Goal: Information Seeking & Learning: Understand process/instructions

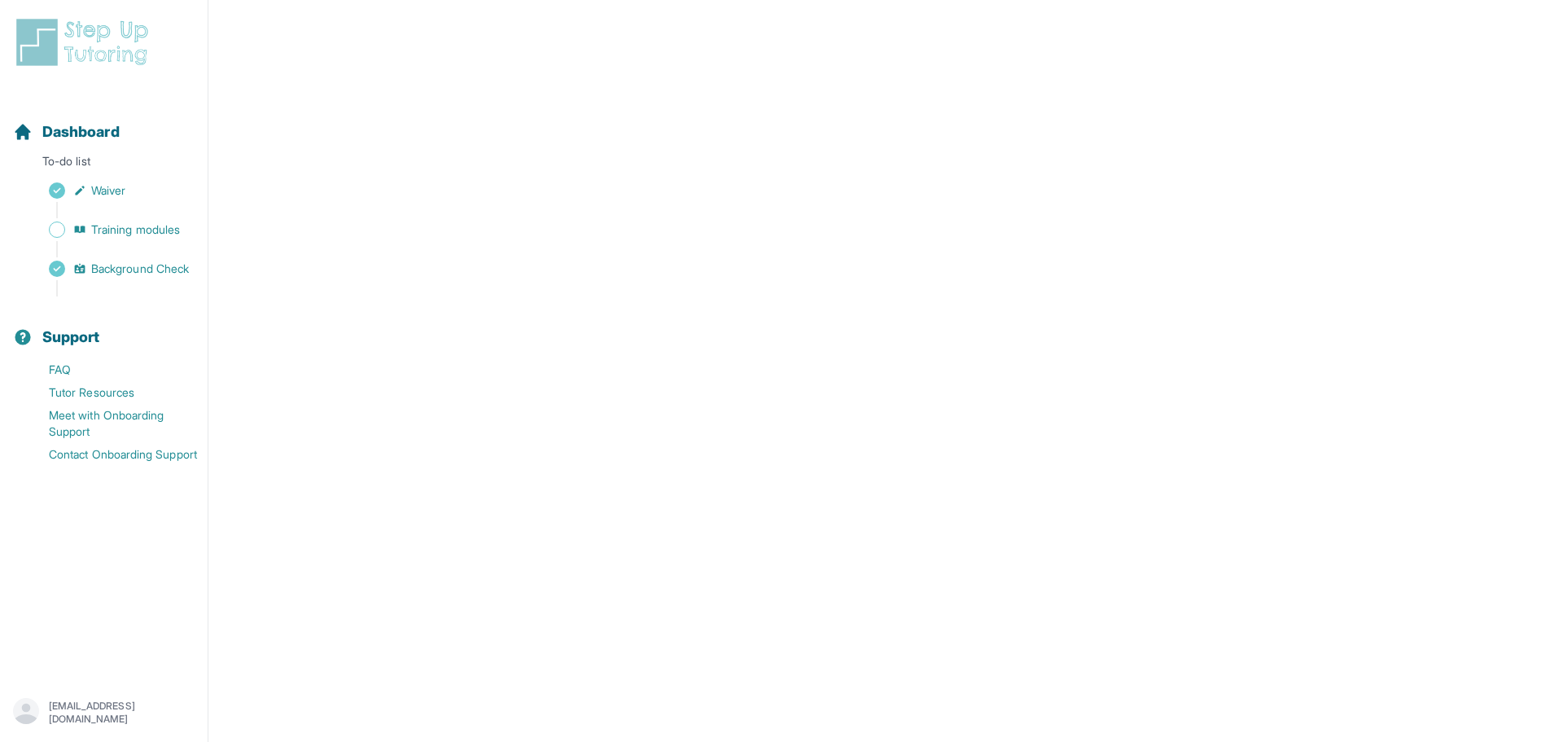
scroll to position [308, 0]
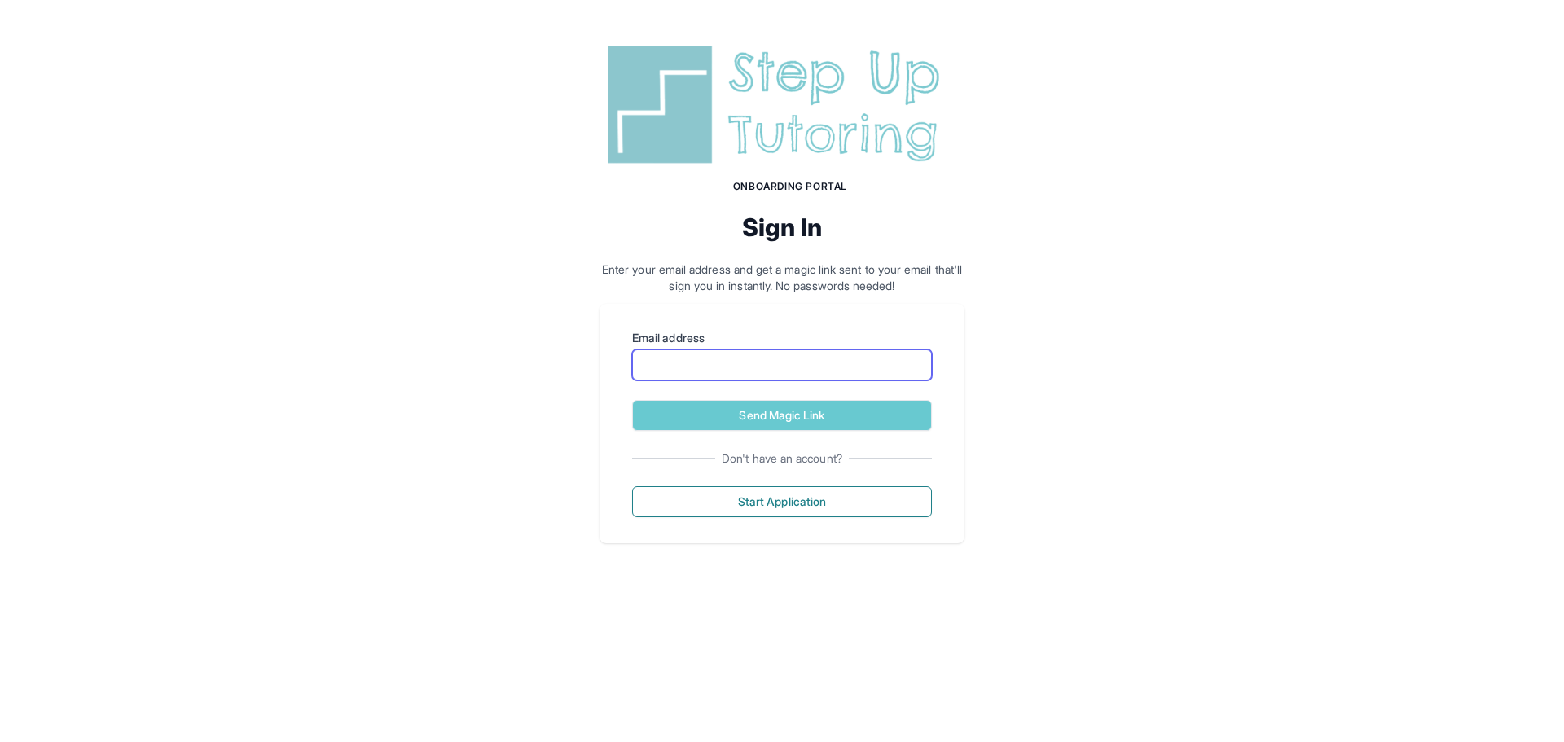
click at [729, 369] on input "Email address" at bounding box center [782, 364] width 300 height 31
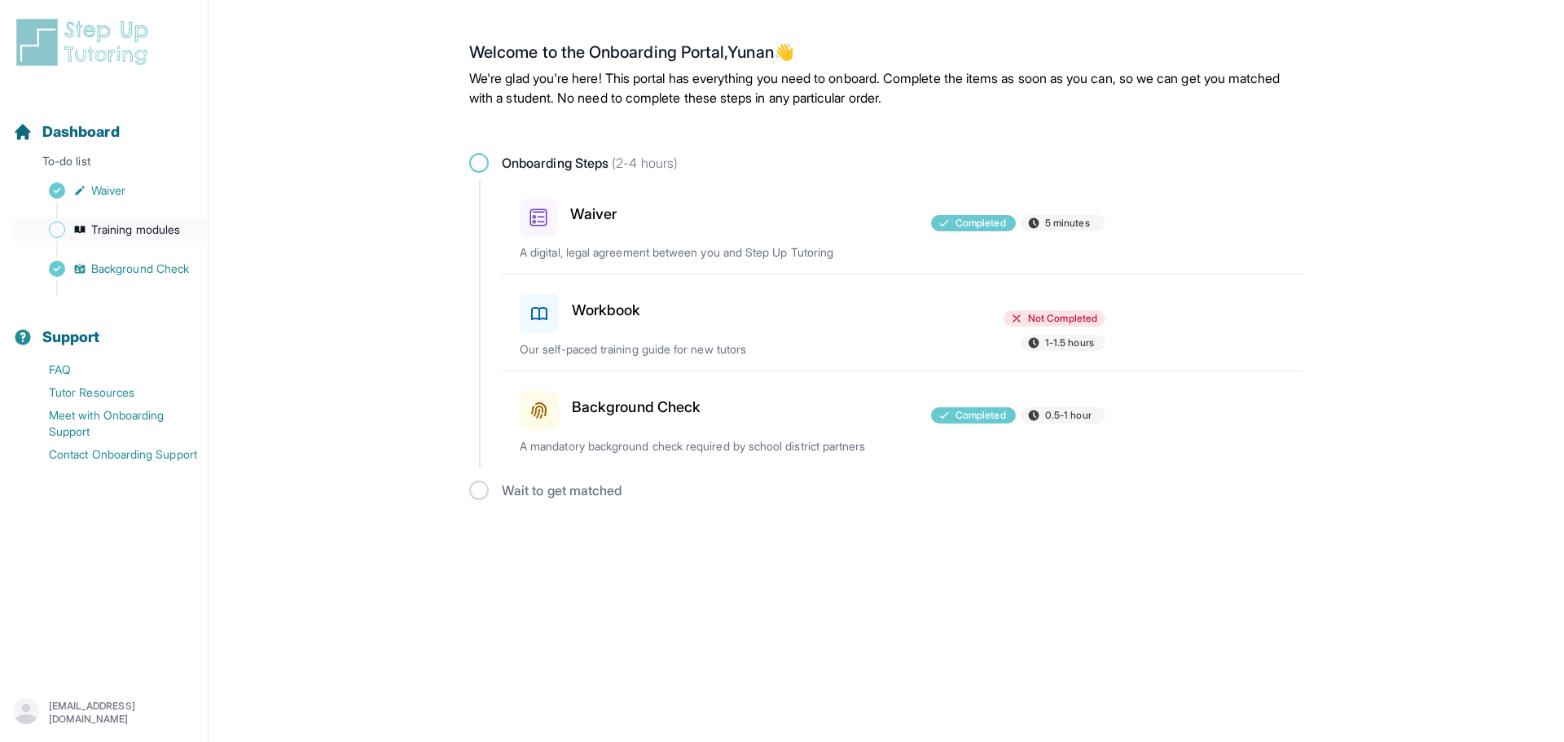
click at [101, 230] on span "Training modules" at bounding box center [135, 230] width 89 height 16
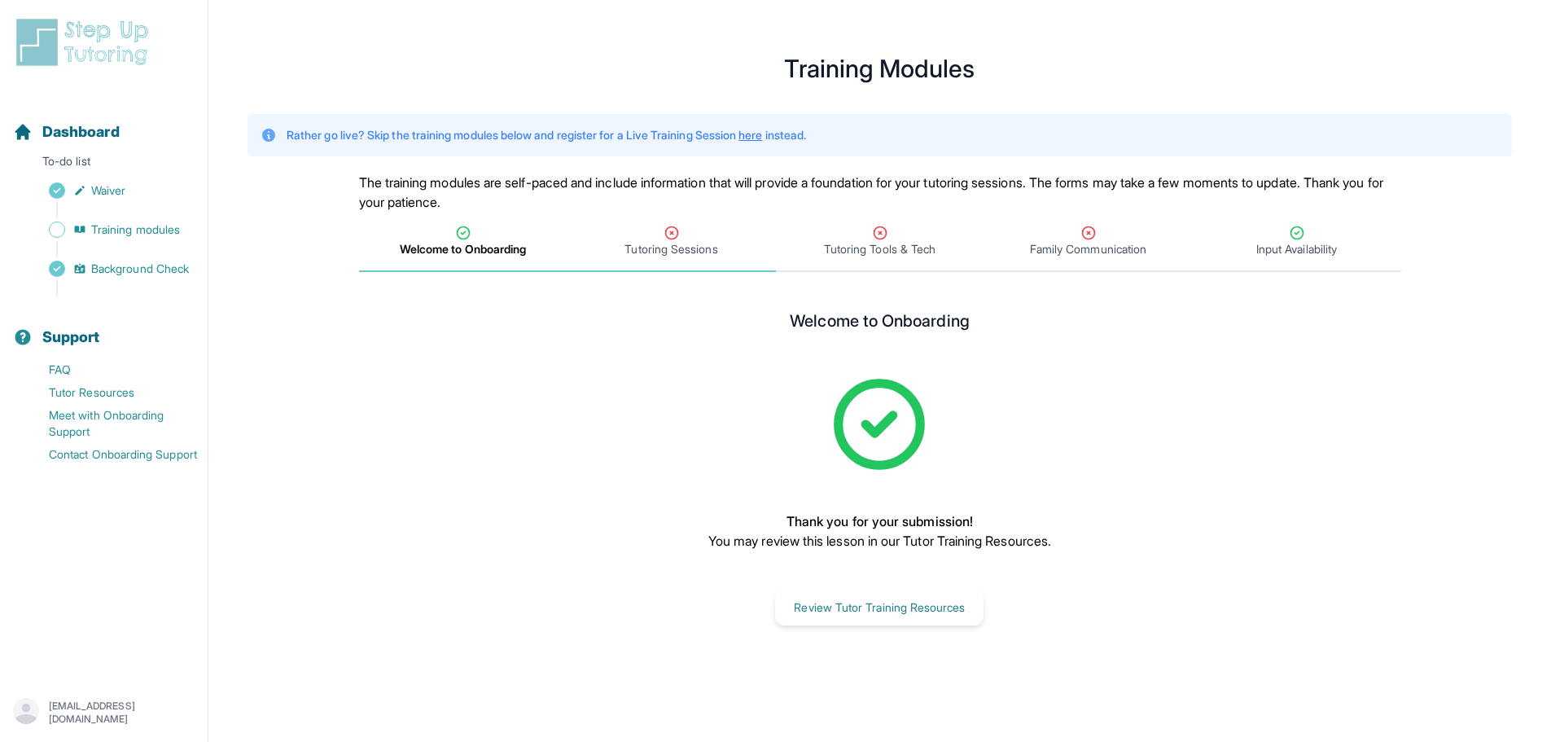
click at [678, 251] on span "Tutoring Sessions" at bounding box center [671, 249] width 93 height 16
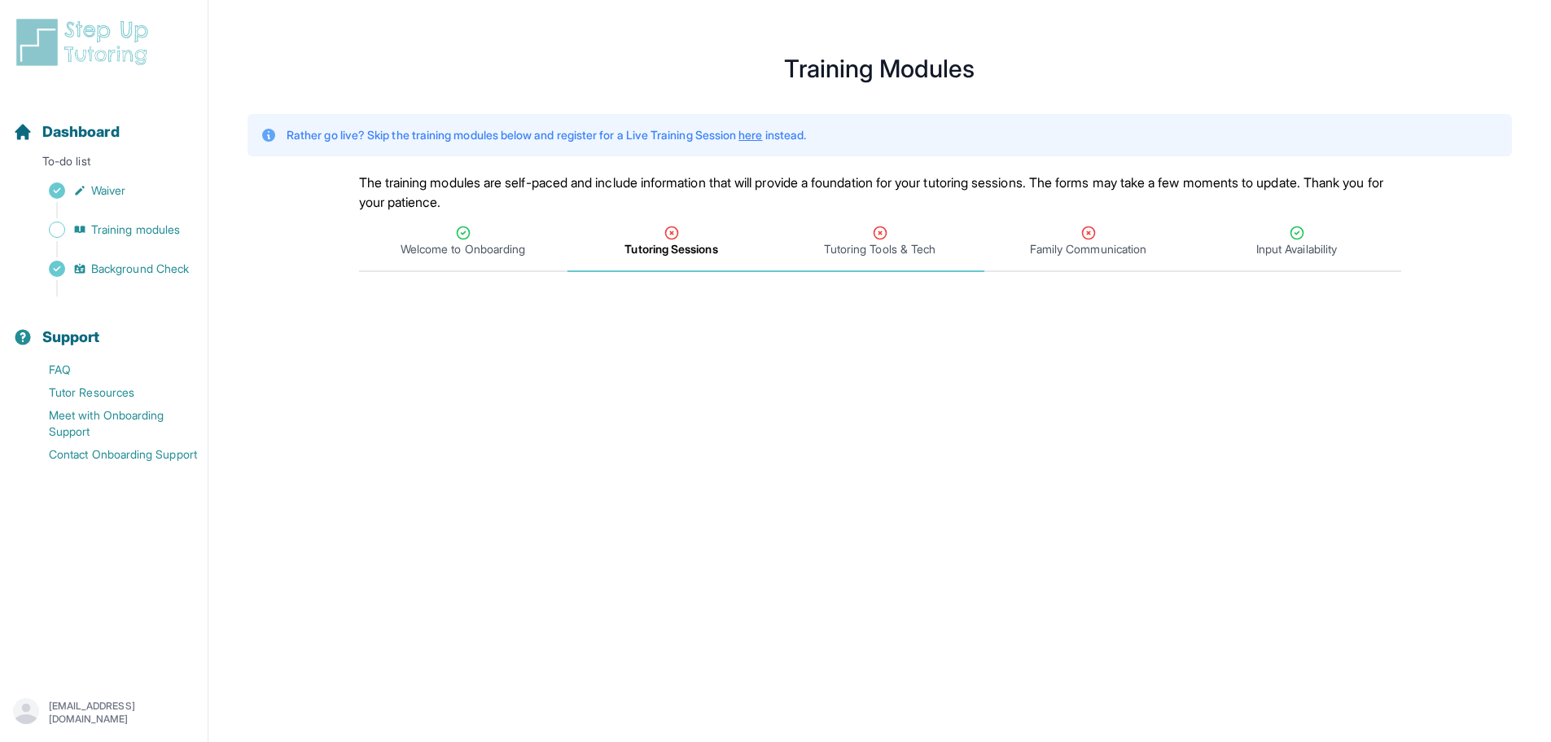
click at [884, 227] on icon "Tabs" at bounding box center [880, 233] width 16 height 16
click at [721, 239] on div "Tutoring Sessions" at bounding box center [672, 241] width 202 height 33
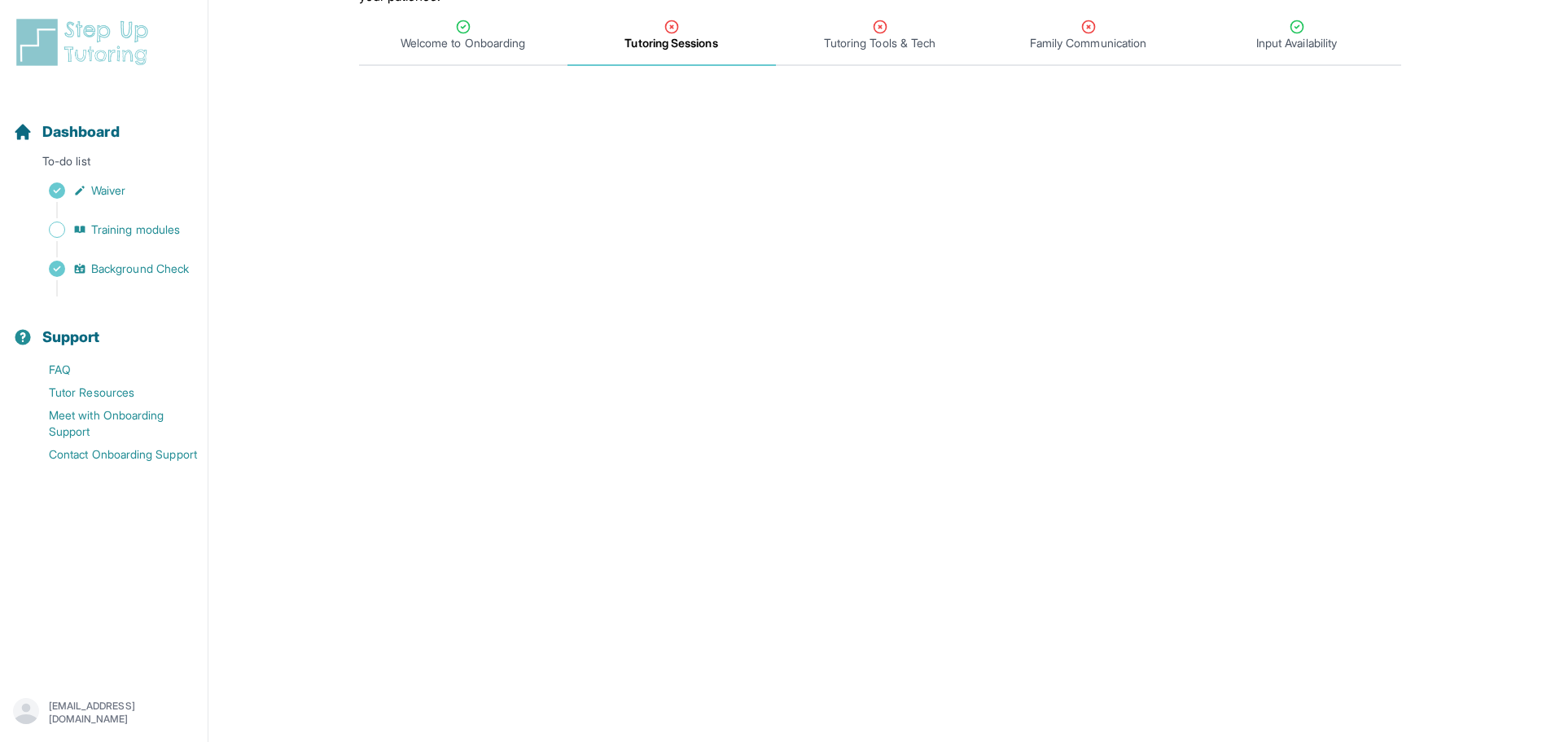
scroll to position [178, 0]
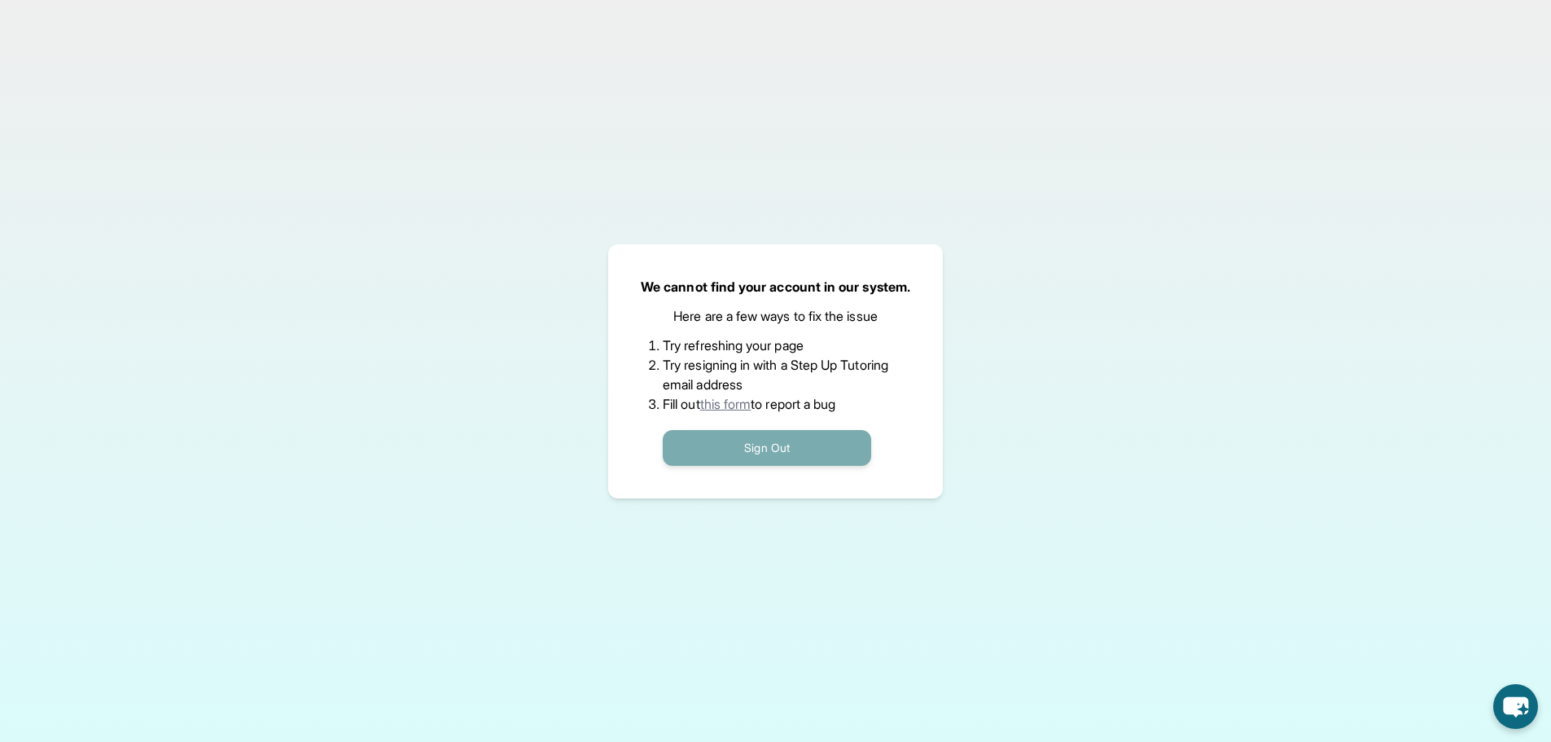
click at [738, 444] on button "Sign Out" at bounding box center [767, 448] width 208 height 36
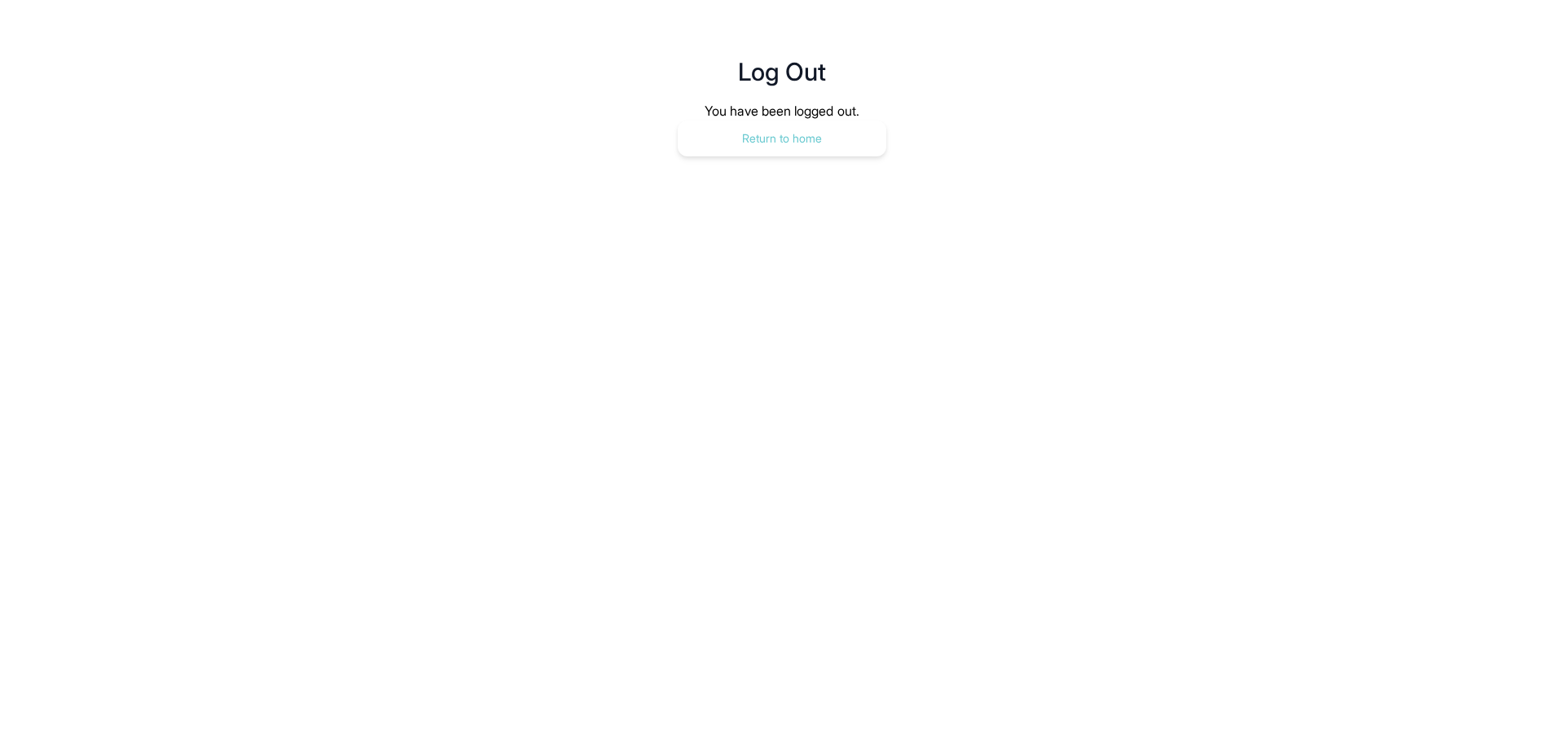
click at [806, 130] on button "Return to home" at bounding box center [782, 139] width 208 height 36
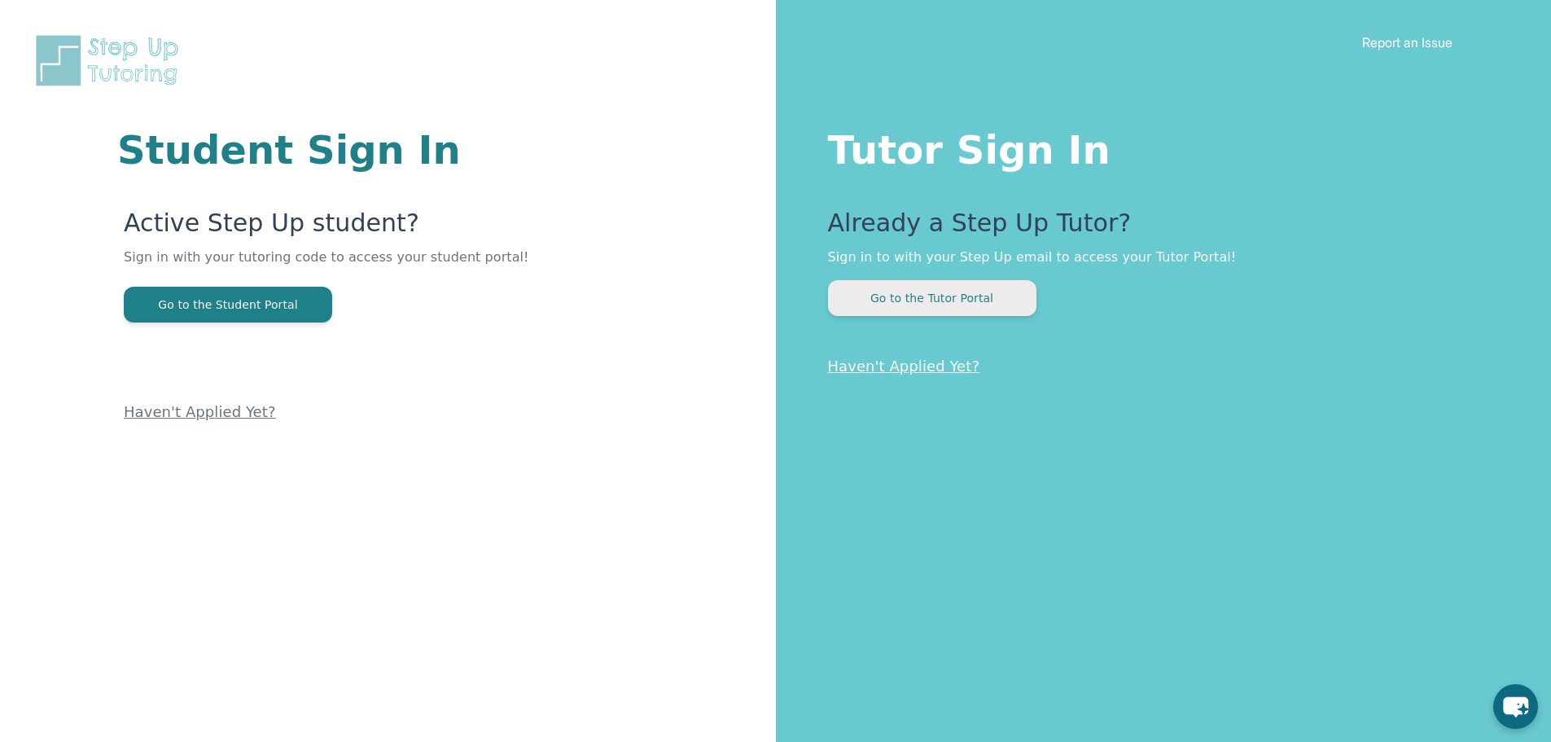
click at [968, 312] on button "Go to the Tutor Portal" at bounding box center [932, 298] width 208 height 36
click at [906, 367] on link "Haven't Applied Yet?" at bounding box center [904, 366] width 152 height 17
click at [980, 307] on button "Go to the Tutor Portal" at bounding box center [932, 298] width 208 height 36
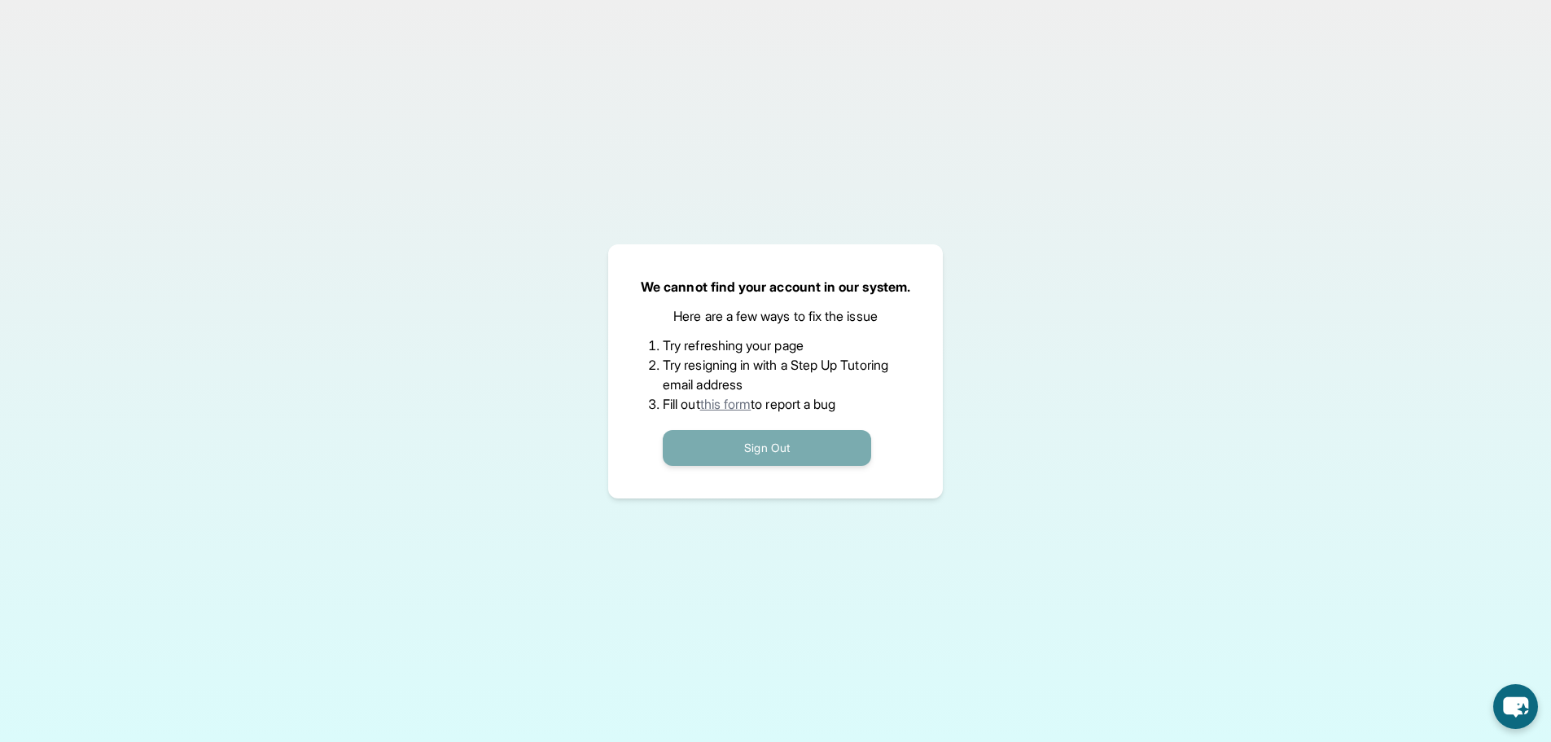
click at [718, 432] on button "Sign Out" at bounding box center [767, 448] width 208 height 36
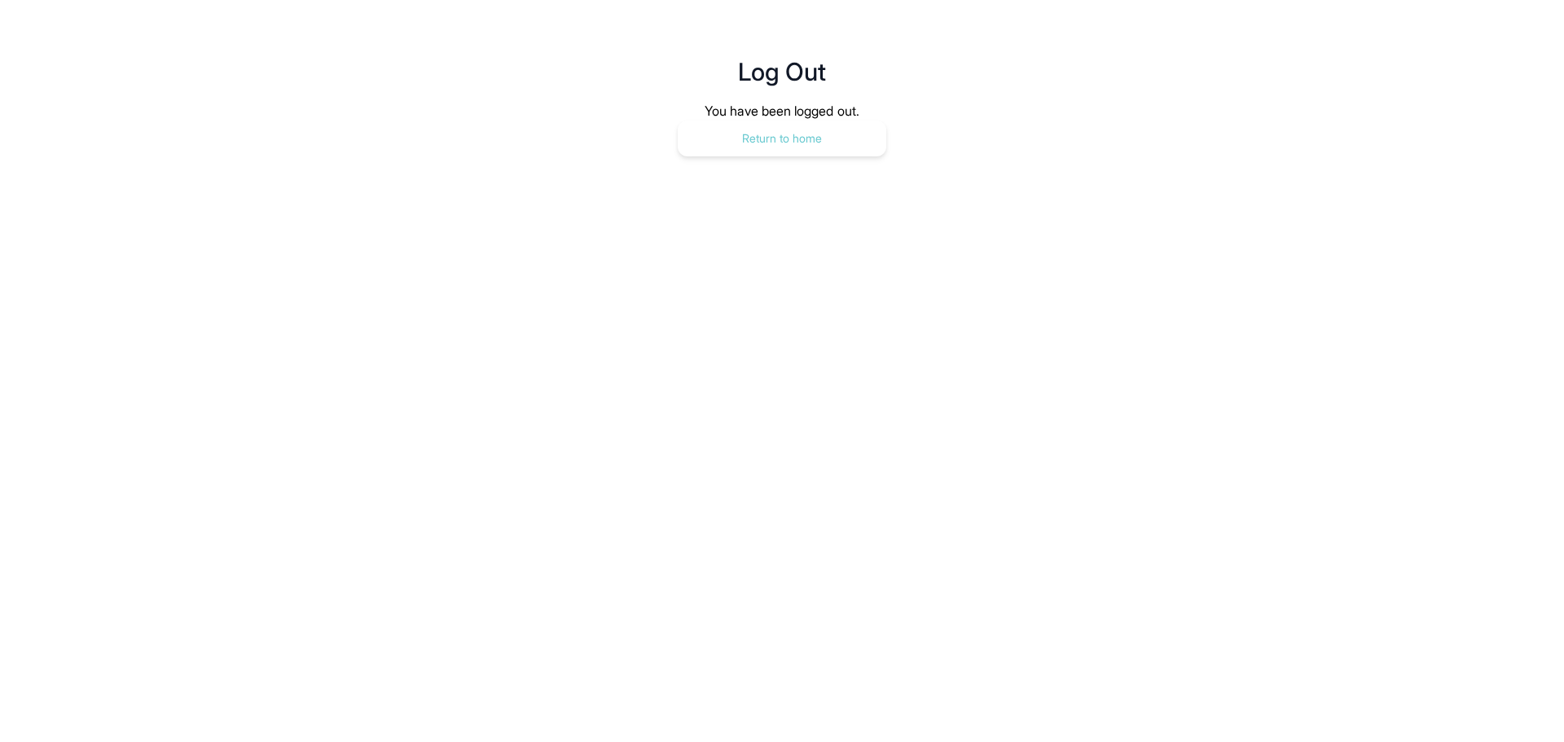
click at [807, 147] on button "Return to home" at bounding box center [782, 139] width 208 height 36
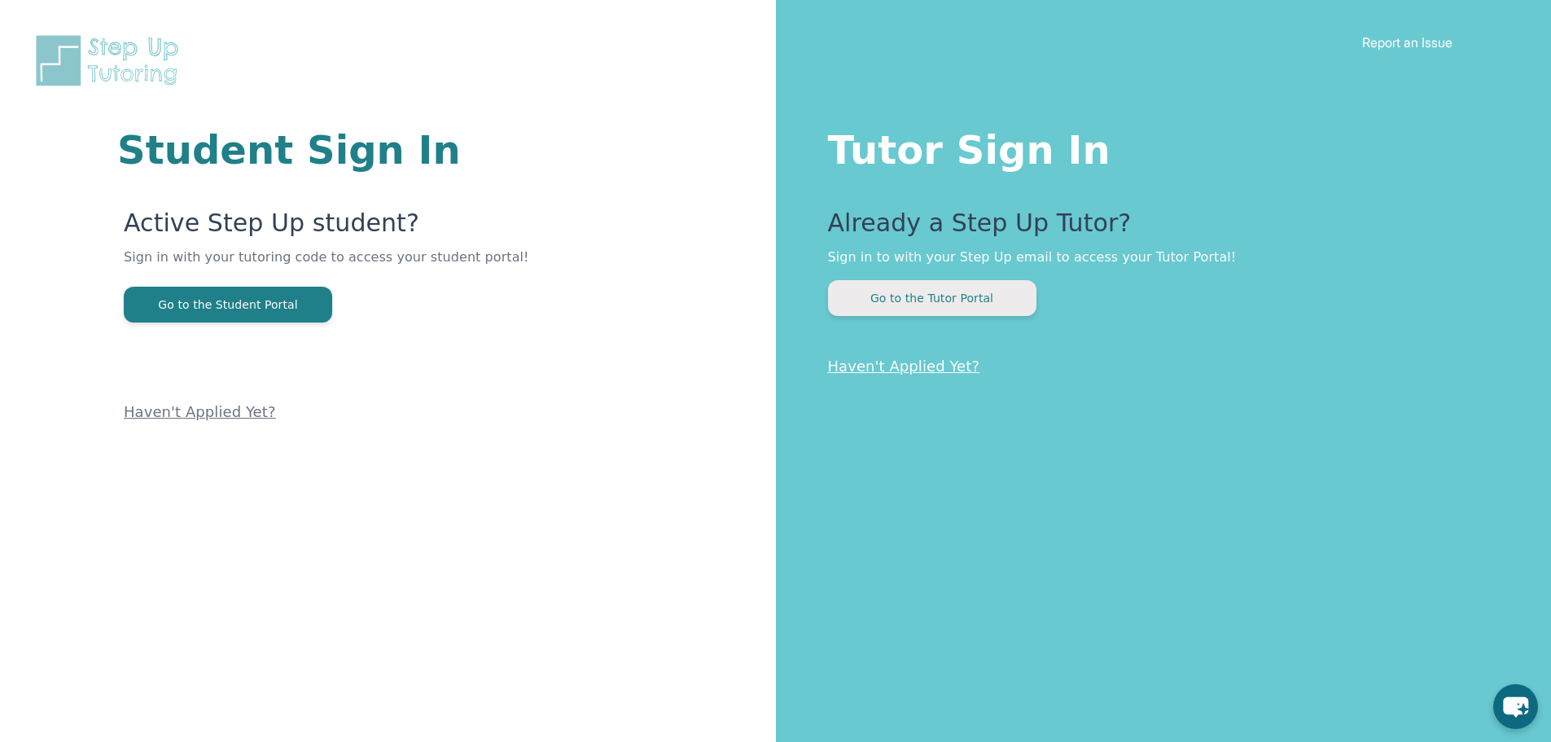
click at [931, 292] on button "Go to the Tutor Portal" at bounding box center [932, 298] width 208 height 36
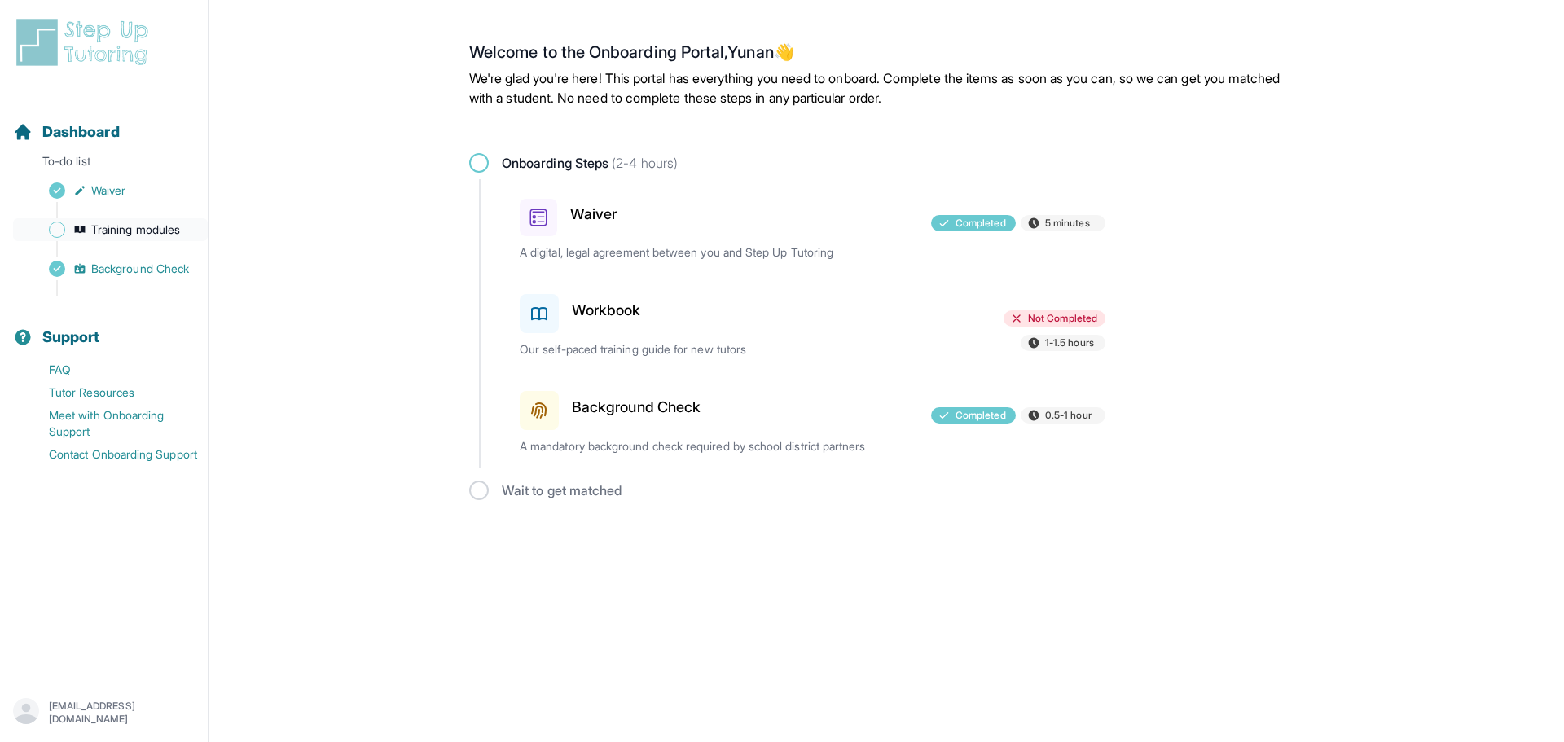
click at [150, 223] on span "Training modules" at bounding box center [135, 230] width 89 height 16
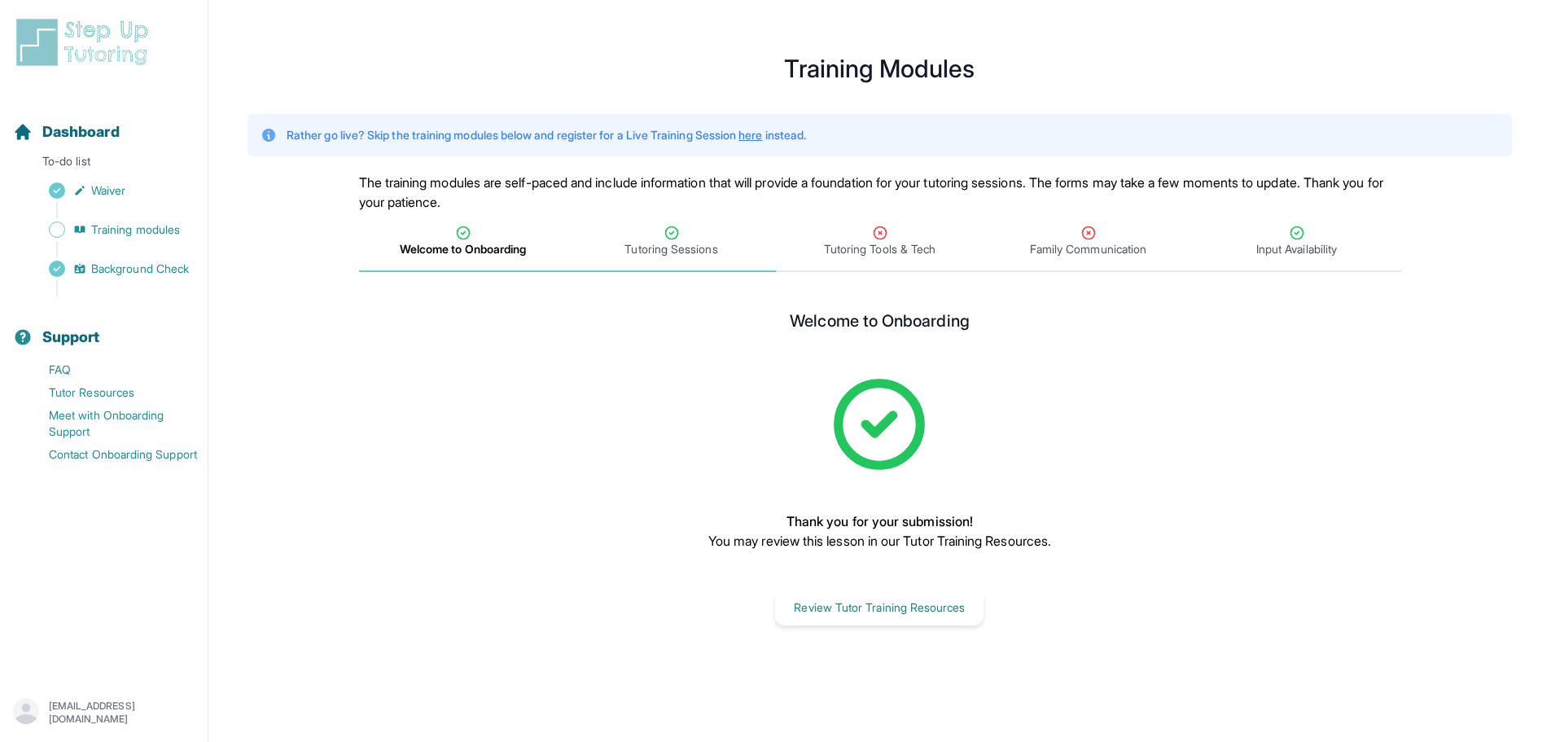
click at [733, 249] on div "Tutoring Sessions" at bounding box center [672, 241] width 202 height 33
click at [1333, 245] on span "Input Availability" at bounding box center [1297, 249] width 81 height 16
click at [1139, 245] on span "Family Communication" at bounding box center [1088, 249] width 116 height 16
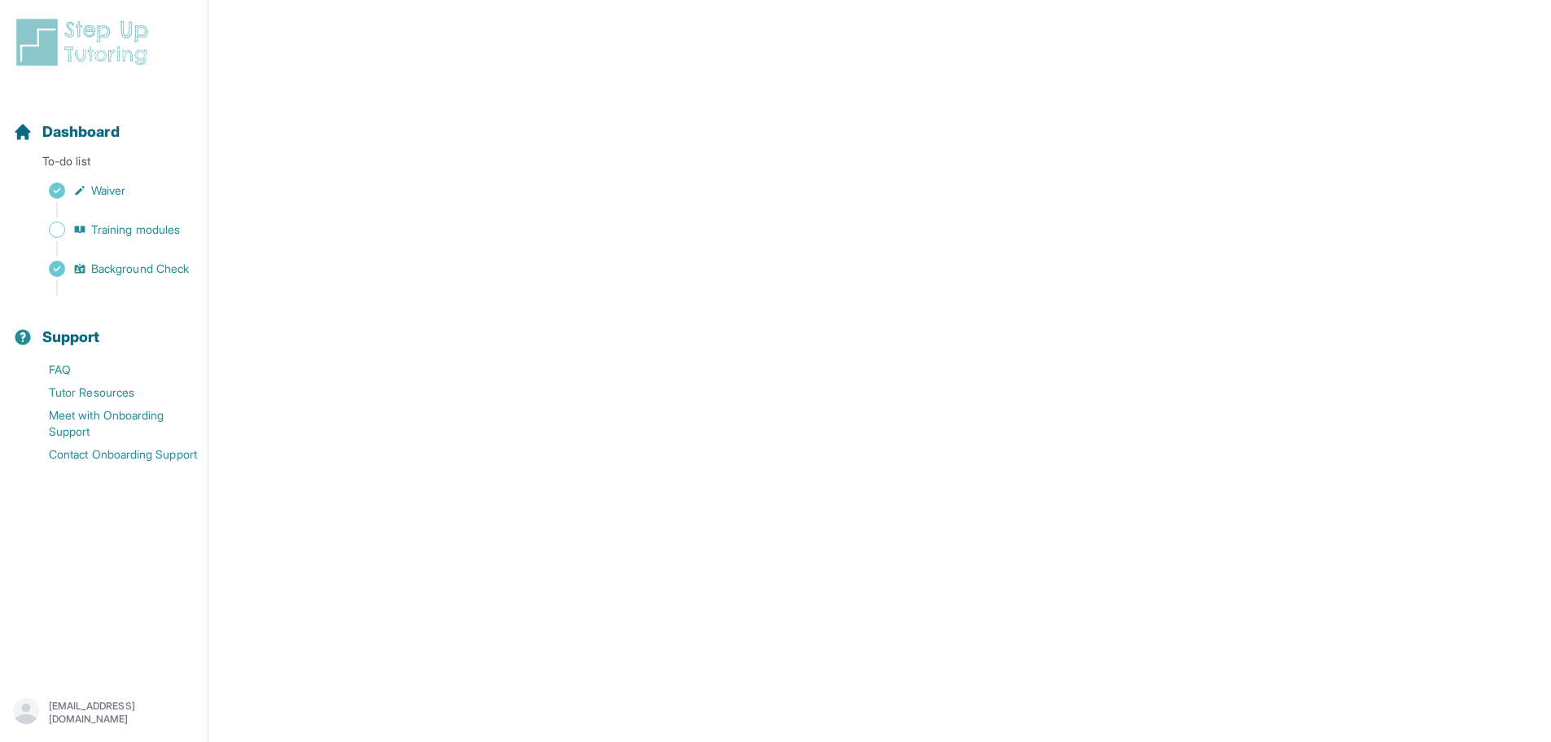
scroll to position [407, 0]
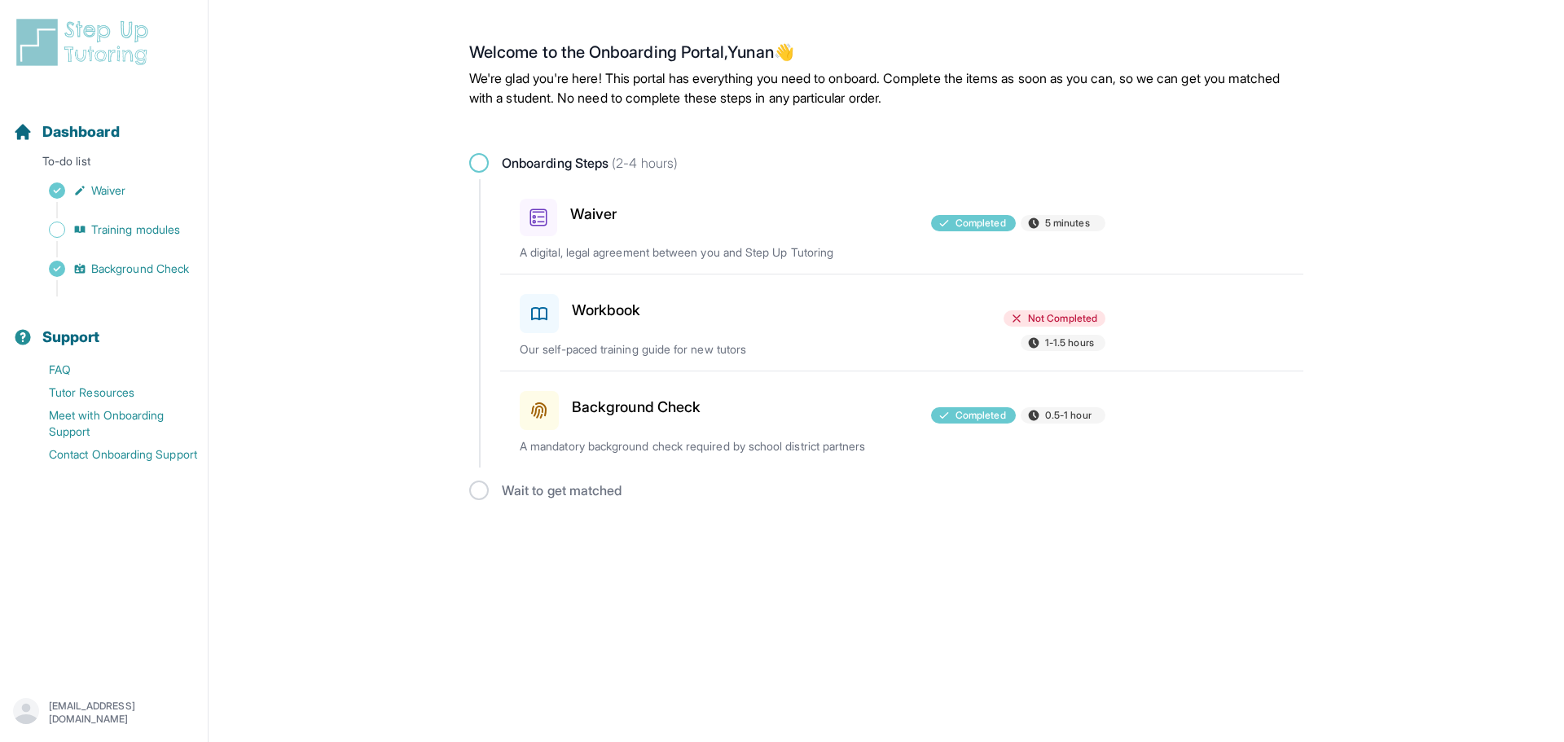
click at [582, 300] on h3 "Workbook" at bounding box center [606, 310] width 69 height 23
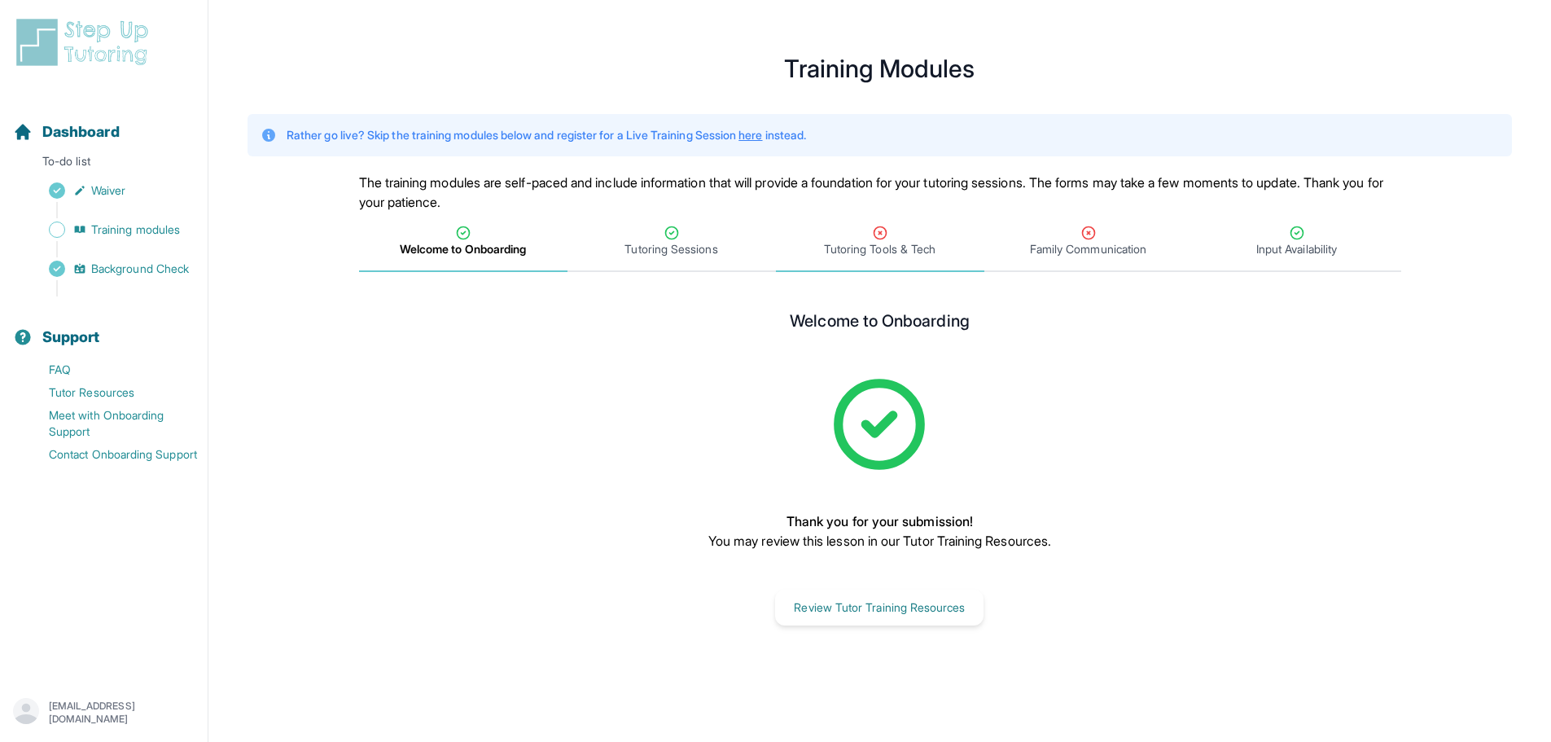
click at [902, 252] on span "Tutoring Tools & Tech" at bounding box center [880, 249] width 112 height 16
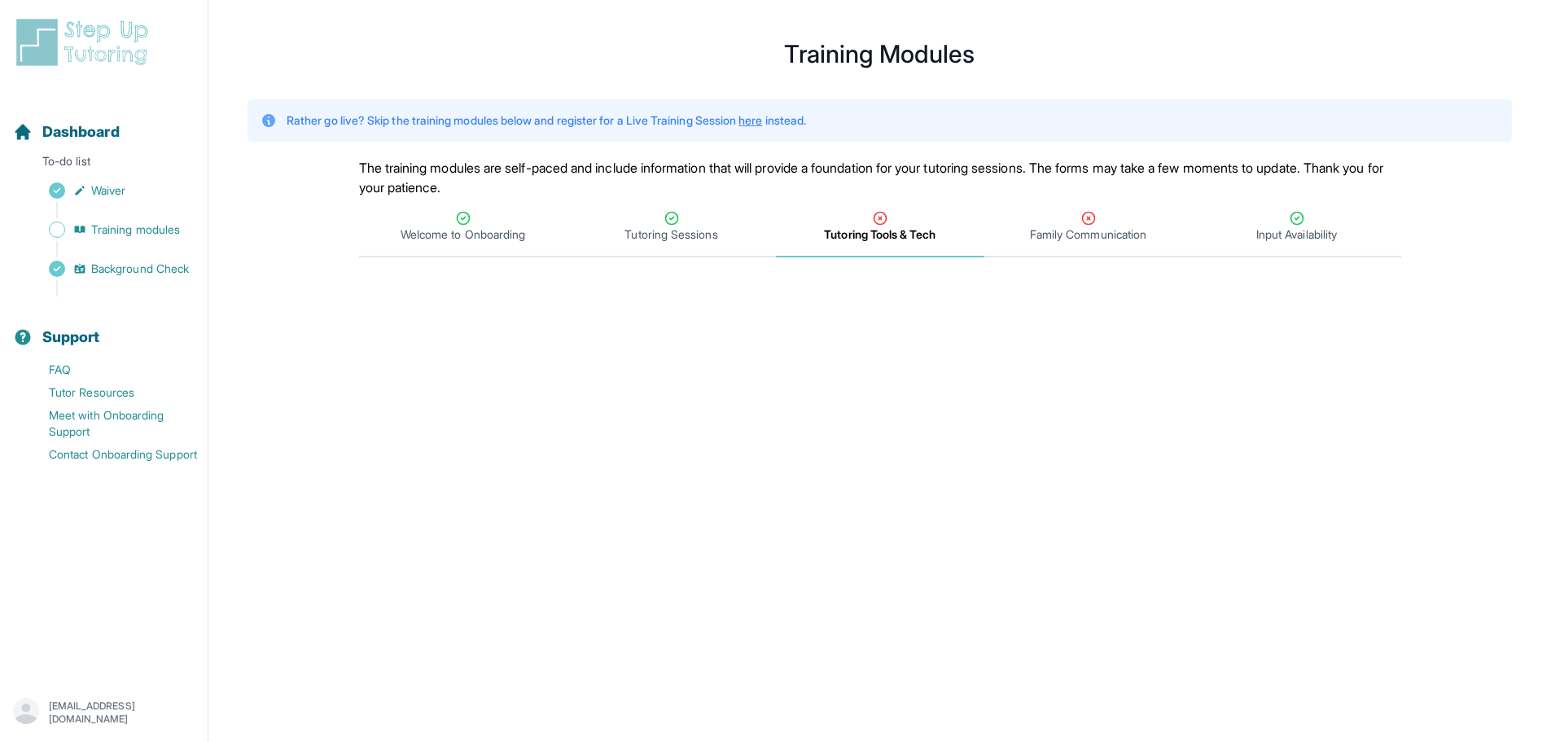
scroll to position [81, 0]
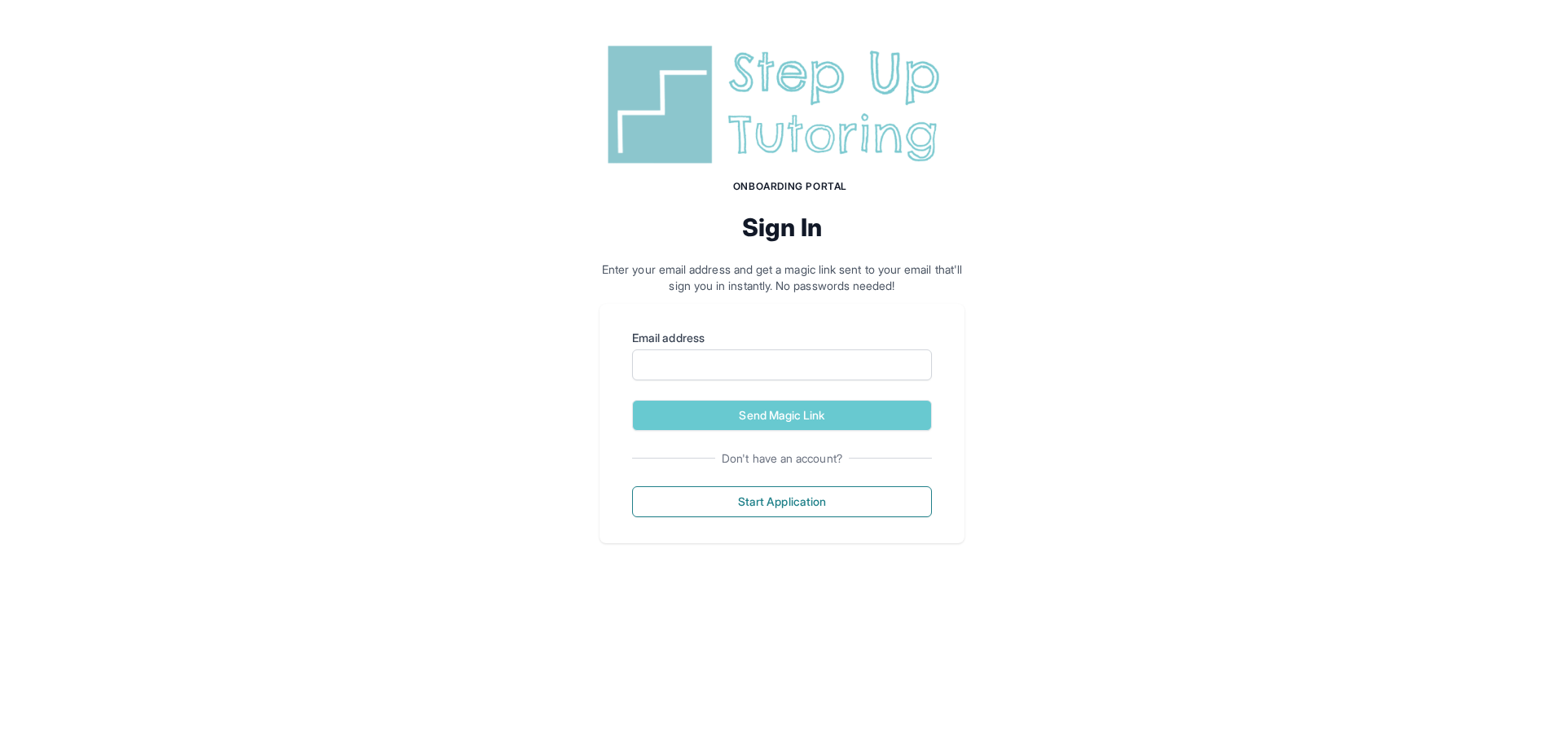
click at [807, 380] on form "Email address Send Magic Link" at bounding box center [782, 380] width 300 height 101
click at [805, 367] on input "Email address" at bounding box center [782, 364] width 300 height 31
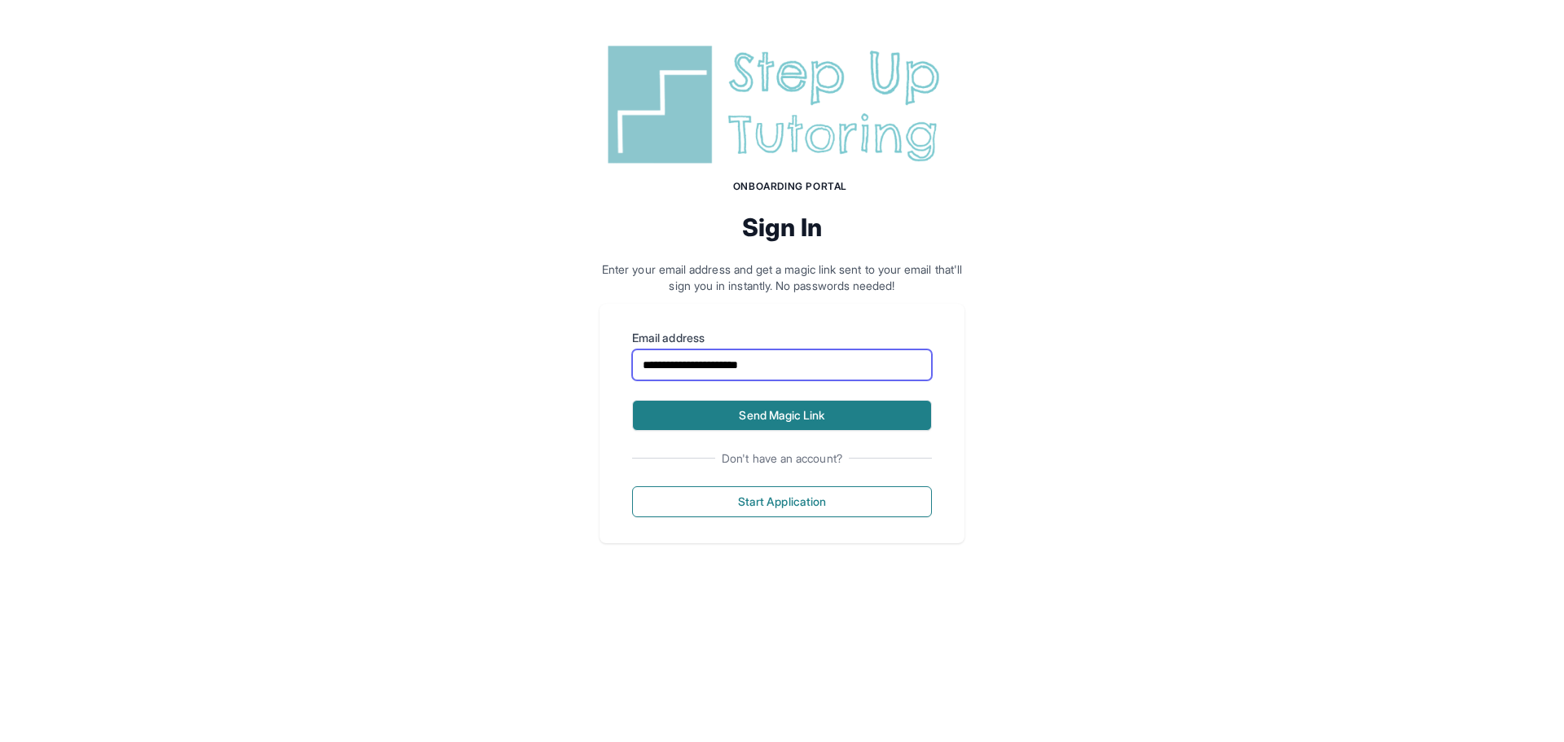
type input "**********"
click at [797, 425] on button "Send Magic Link" at bounding box center [782, 415] width 300 height 31
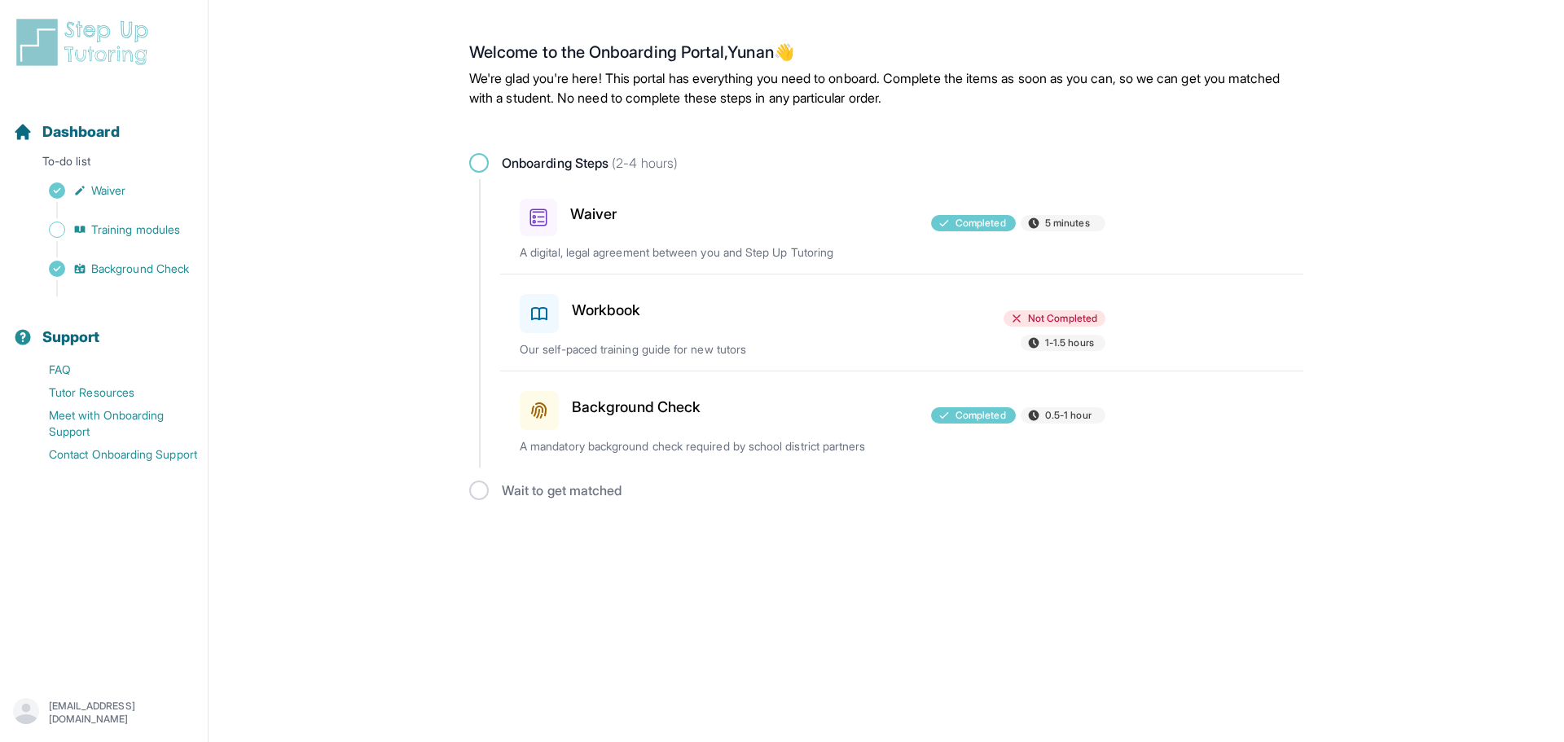
click at [614, 306] on h3 "Workbook" at bounding box center [606, 310] width 69 height 23
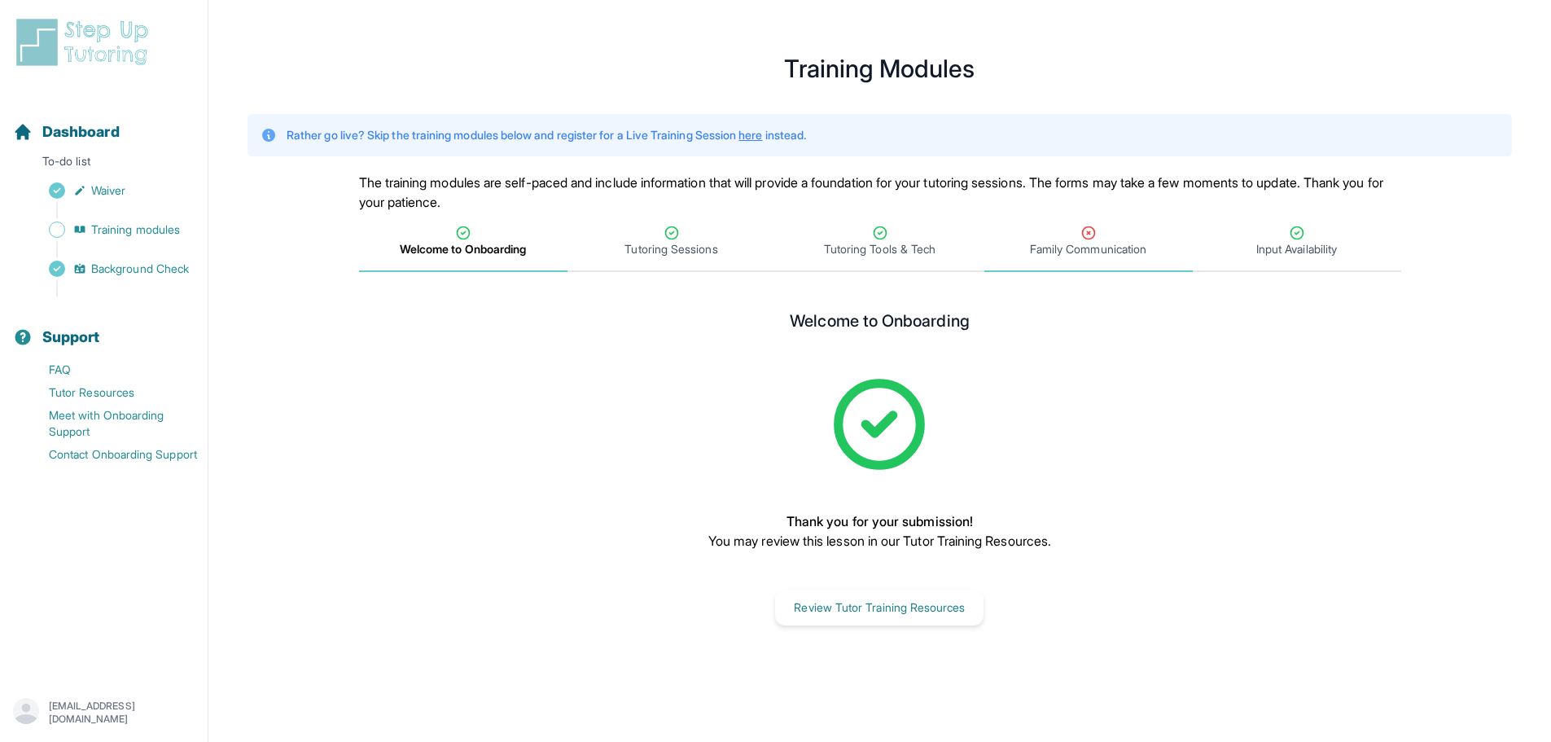
click at [1109, 260] on span "Family Communication" at bounding box center [1089, 242] width 208 height 60
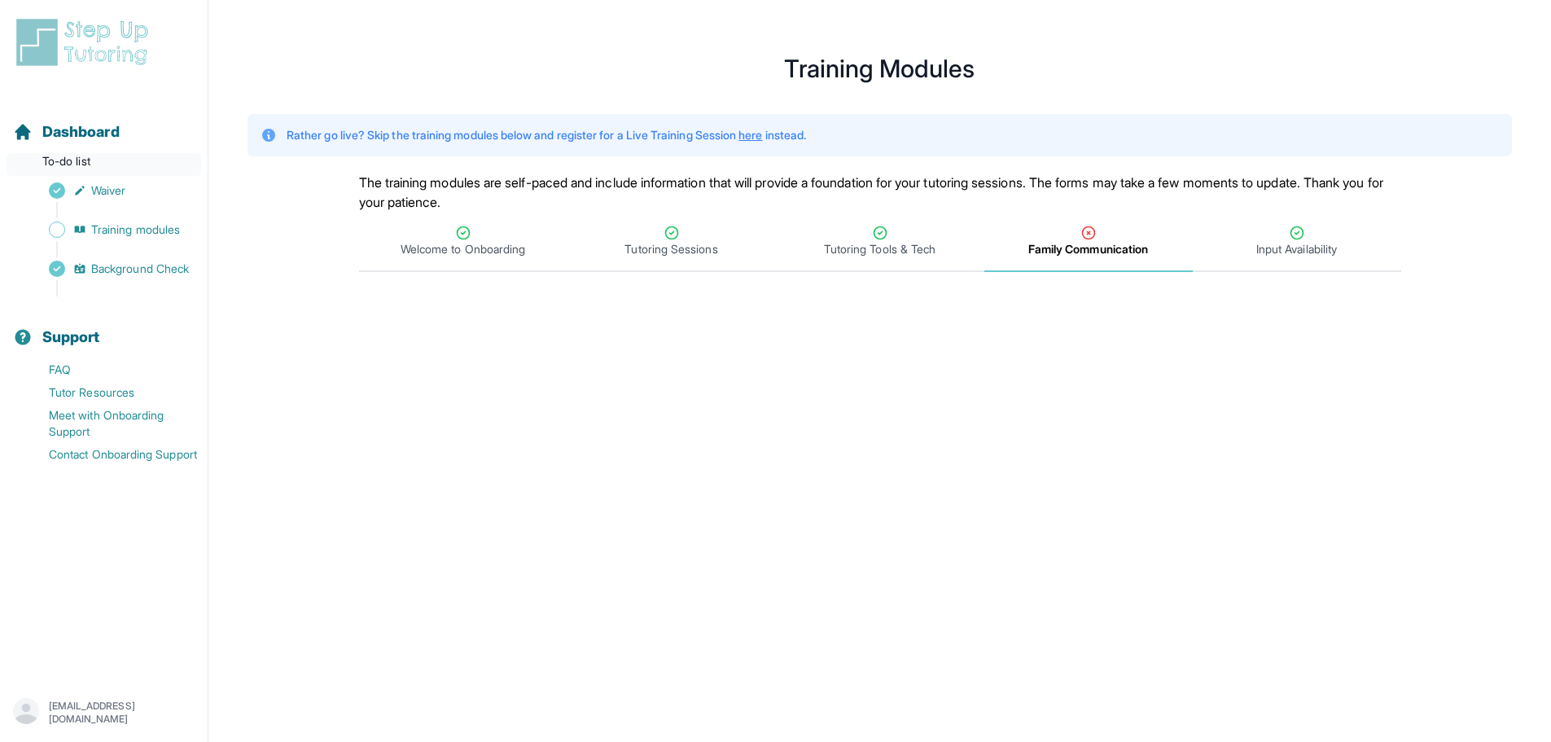
click at [84, 164] on p "To-do list" at bounding box center [104, 164] width 195 height 23
click at [80, 132] on span "Dashboard" at bounding box center [80, 132] width 77 height 23
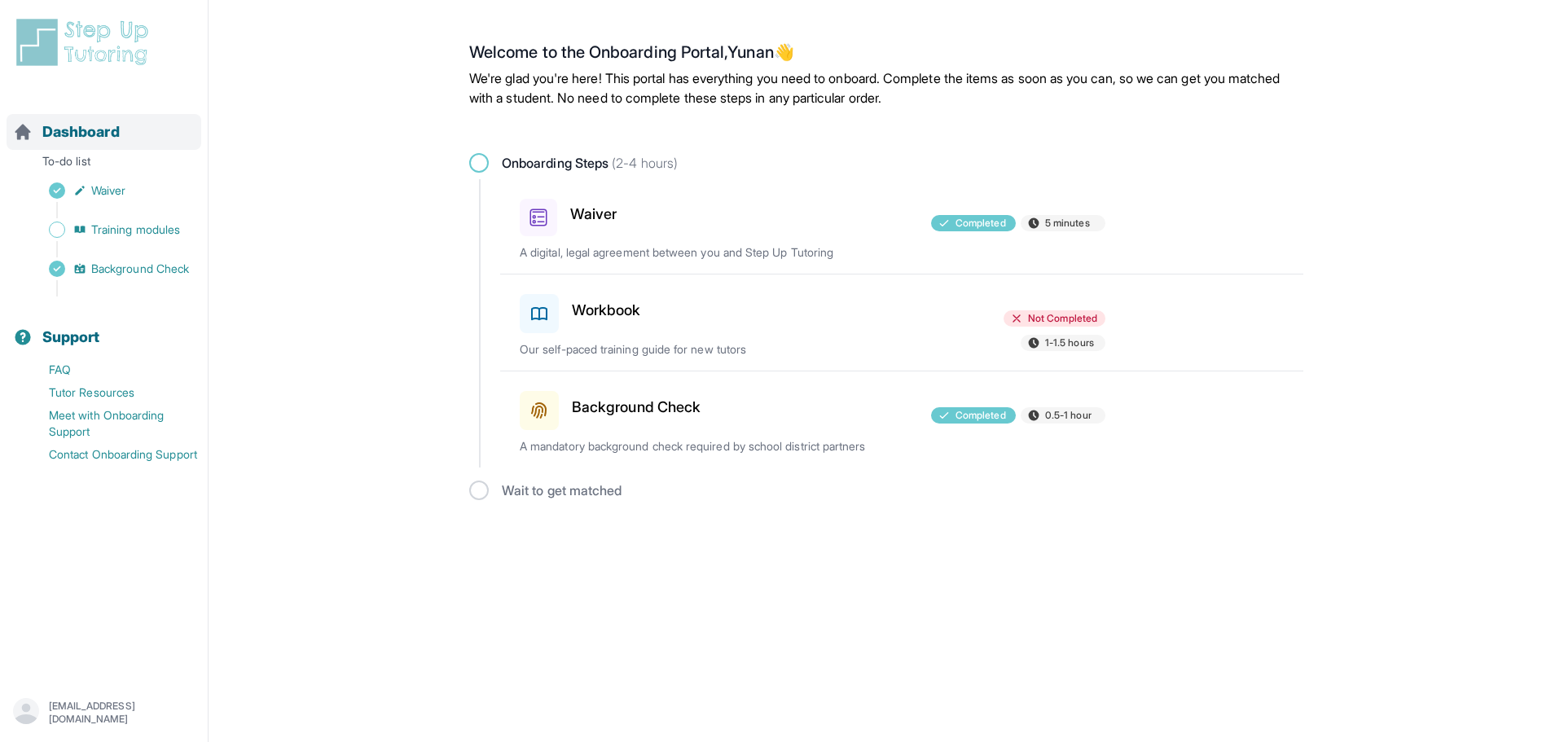
click at [86, 130] on span "Dashboard" at bounding box center [80, 132] width 77 height 23
